Goal: Task Accomplishment & Management: Use online tool/utility

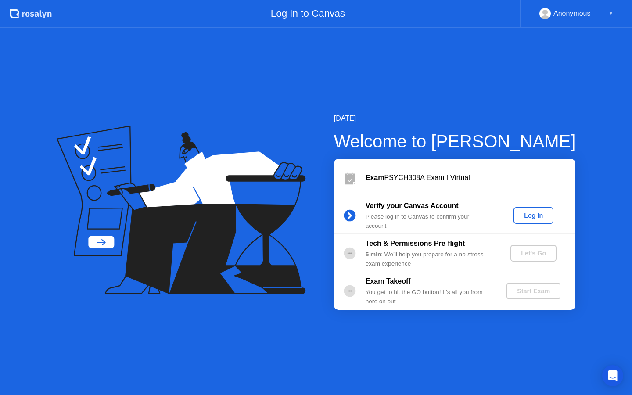
click at [534, 214] on div "Log In" at bounding box center [533, 215] width 33 height 7
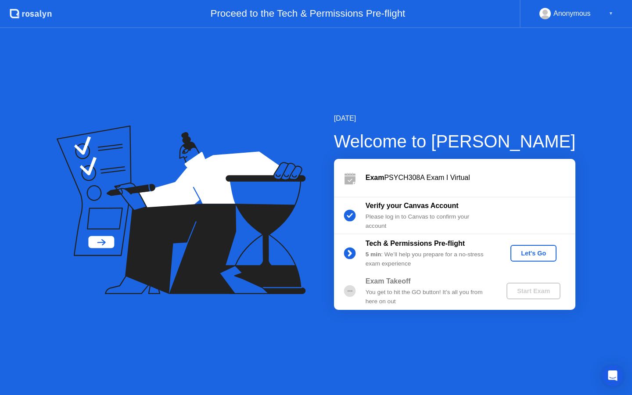
click at [537, 253] on div "Let's Go" at bounding box center [533, 253] width 39 height 7
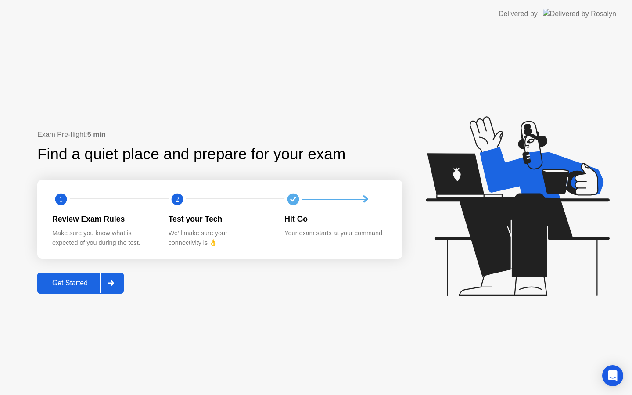
click at [66, 285] on div "Get Started" at bounding box center [70, 283] width 60 height 8
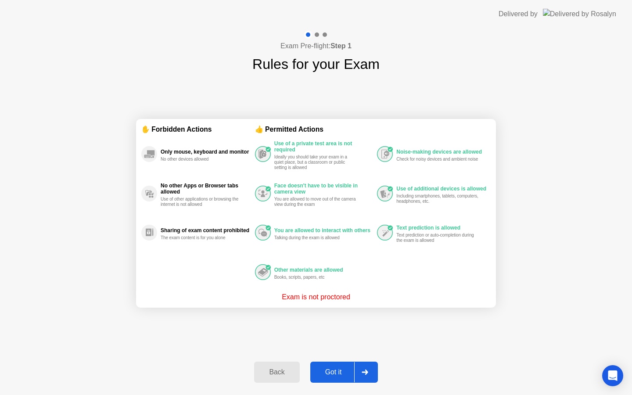
click at [337, 369] on div "Got it" at bounding box center [333, 372] width 41 height 8
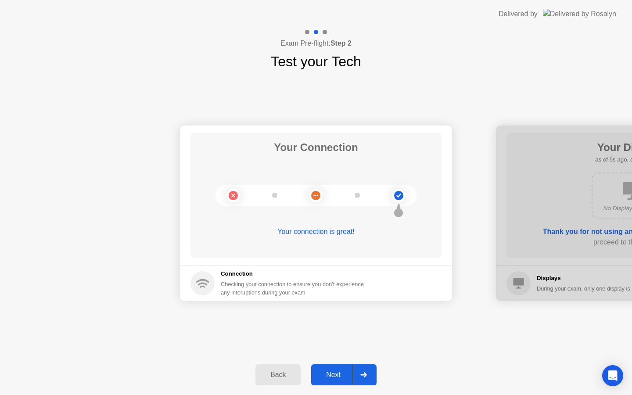
click at [336, 376] on div "Next" at bounding box center [333, 375] width 39 height 8
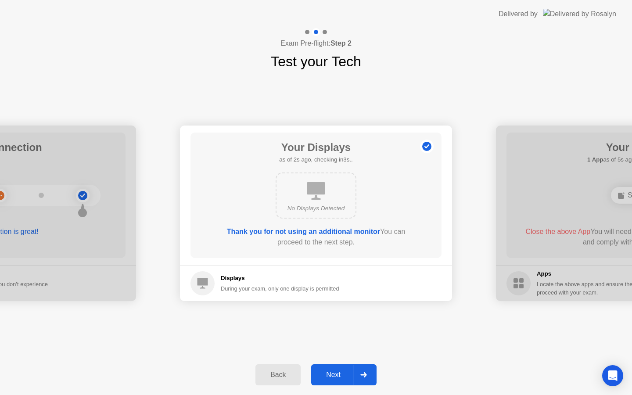
click at [338, 377] on div "Next" at bounding box center [333, 375] width 39 height 8
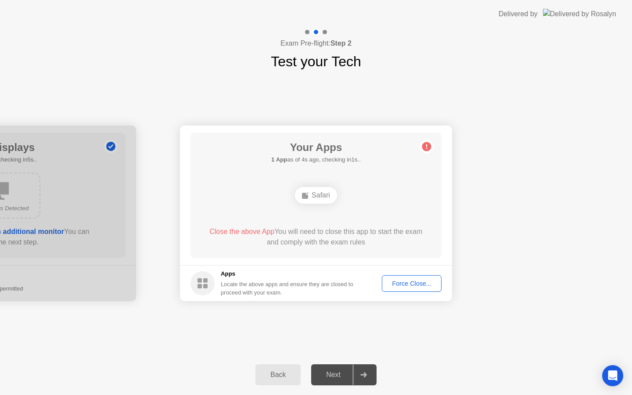
click at [417, 282] on div "Force Close..." at bounding box center [412, 283] width 54 height 7
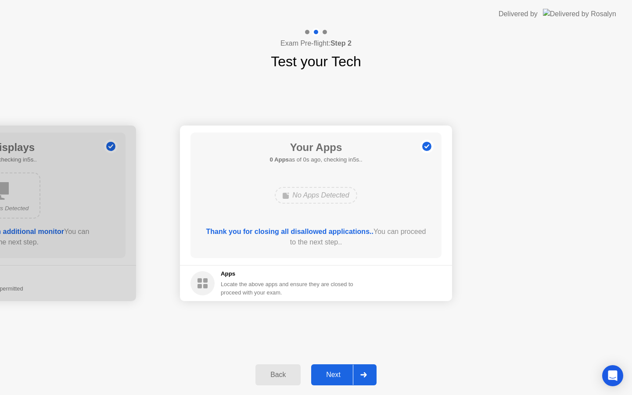
click at [328, 374] on div "Next" at bounding box center [333, 375] width 39 height 8
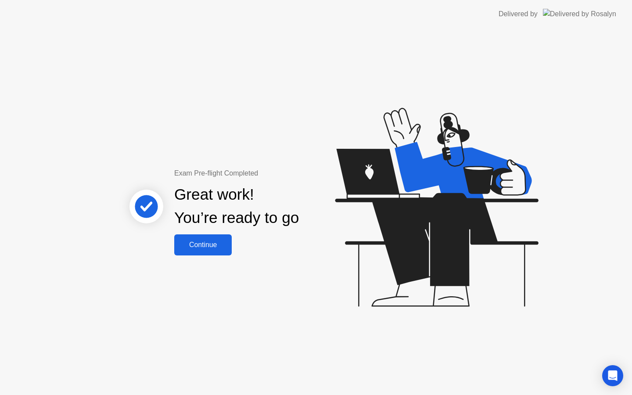
click at [205, 243] on div "Continue" at bounding box center [203, 245] width 52 height 8
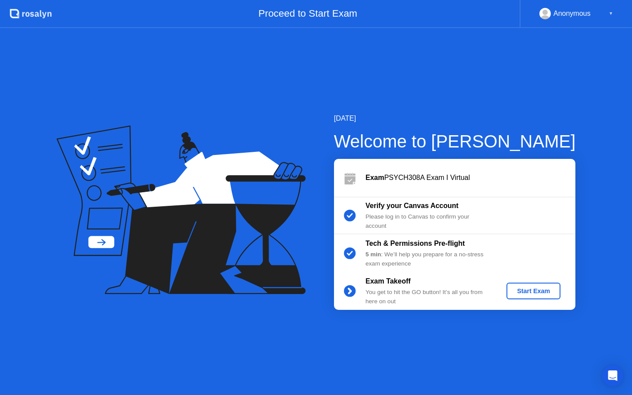
click at [530, 289] on div "Start Exam" at bounding box center [533, 290] width 47 height 7
